Goal: Task Accomplishment & Management: Manage account settings

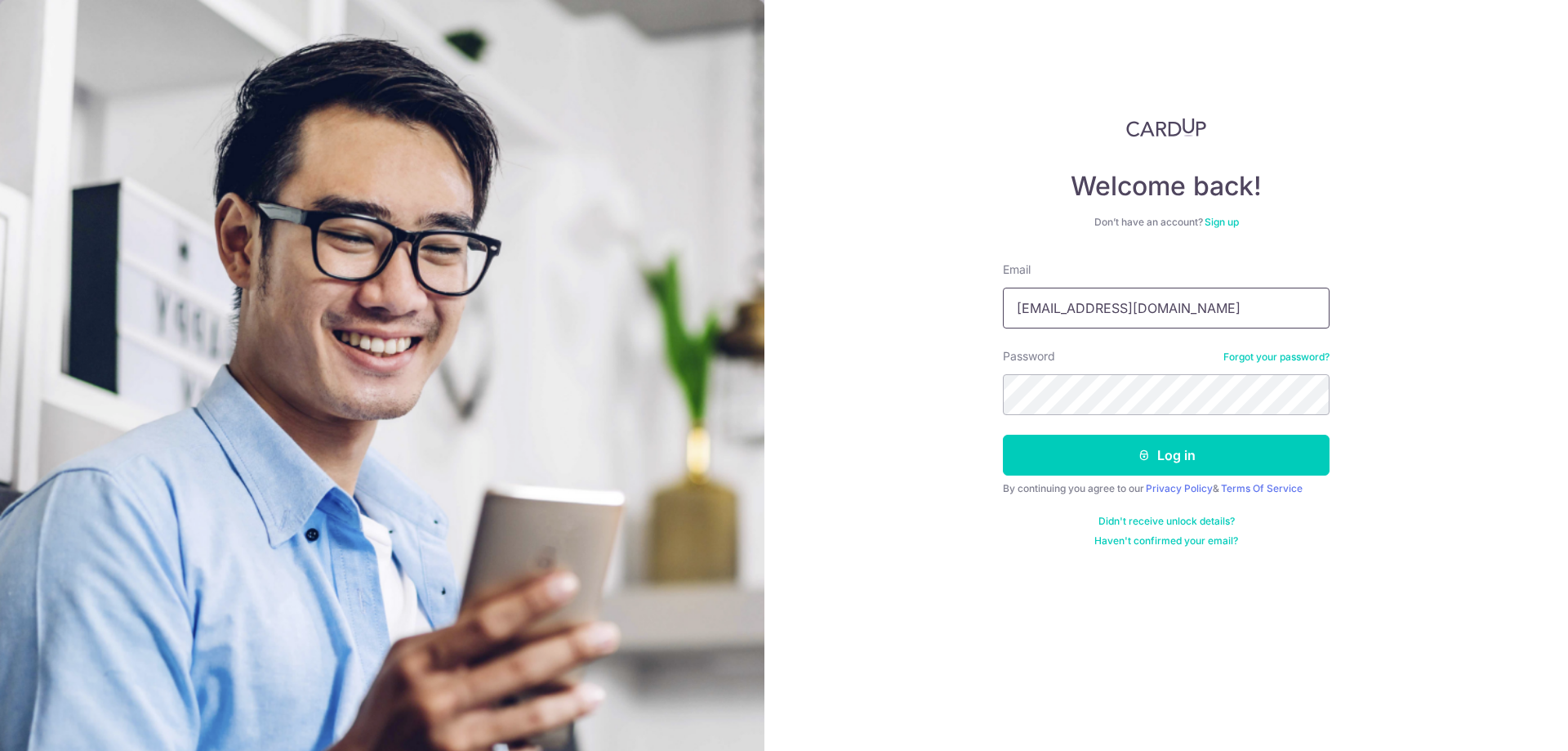
click at [1147, 309] on input "xuchen116@aliyun.com" at bounding box center [1166, 308] width 327 height 40
type input "[EMAIL_ADDRESS][DOMAIN_NAME]"
click at [1109, 456] on button "Log in" at bounding box center [1166, 455] width 327 height 40
